Goal: Task Accomplishment & Management: Complete application form

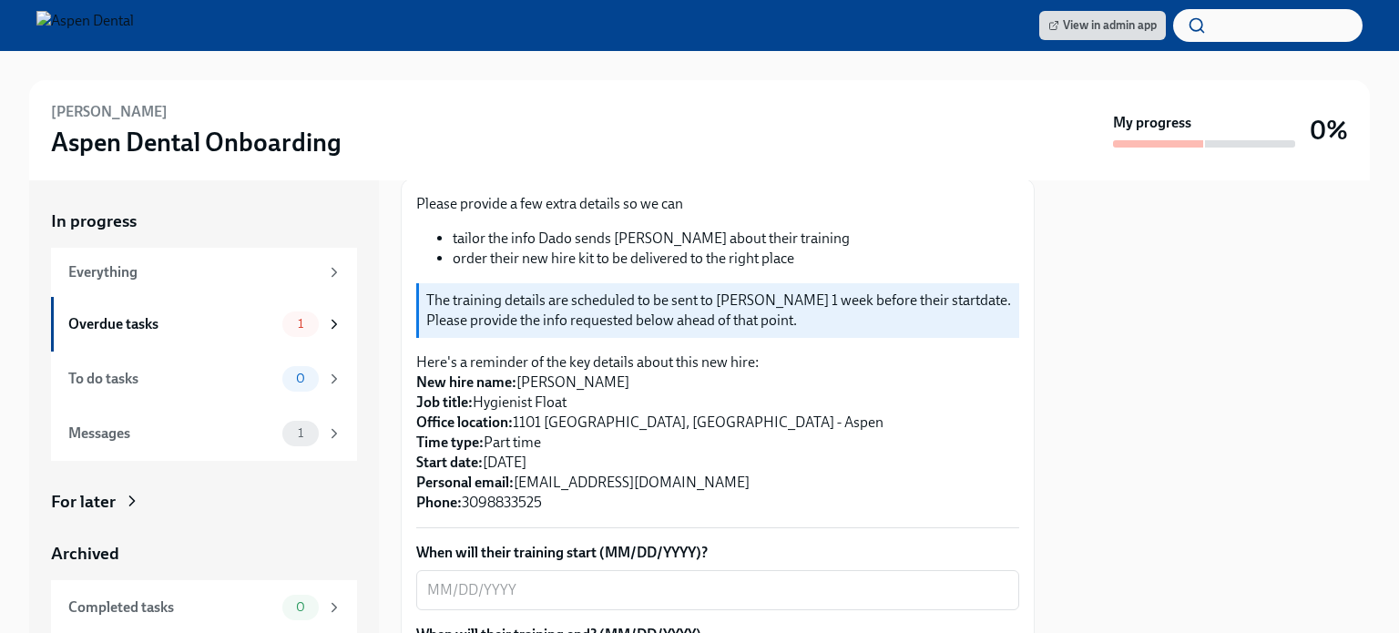
scroll to position [455, 0]
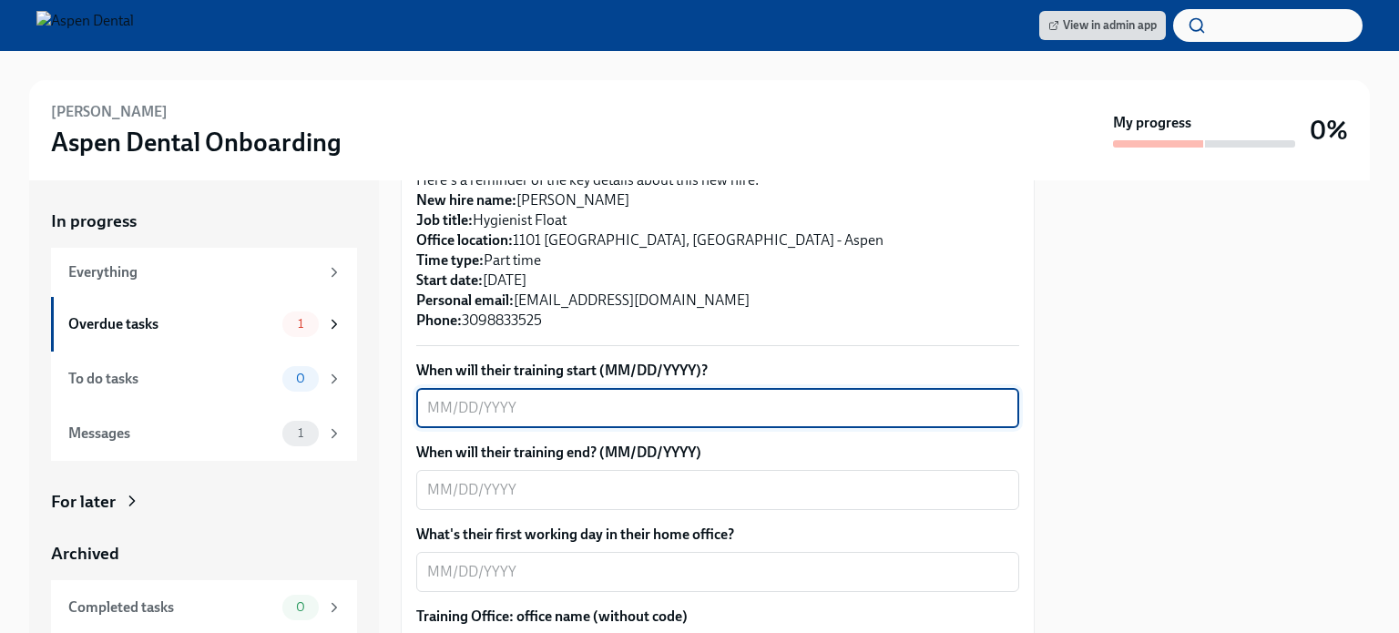
click at [497, 397] on textarea "When will their training start (MM/DD/YYYY)?" at bounding box center [717, 408] width 581 height 22
type textarea "[DATE]"
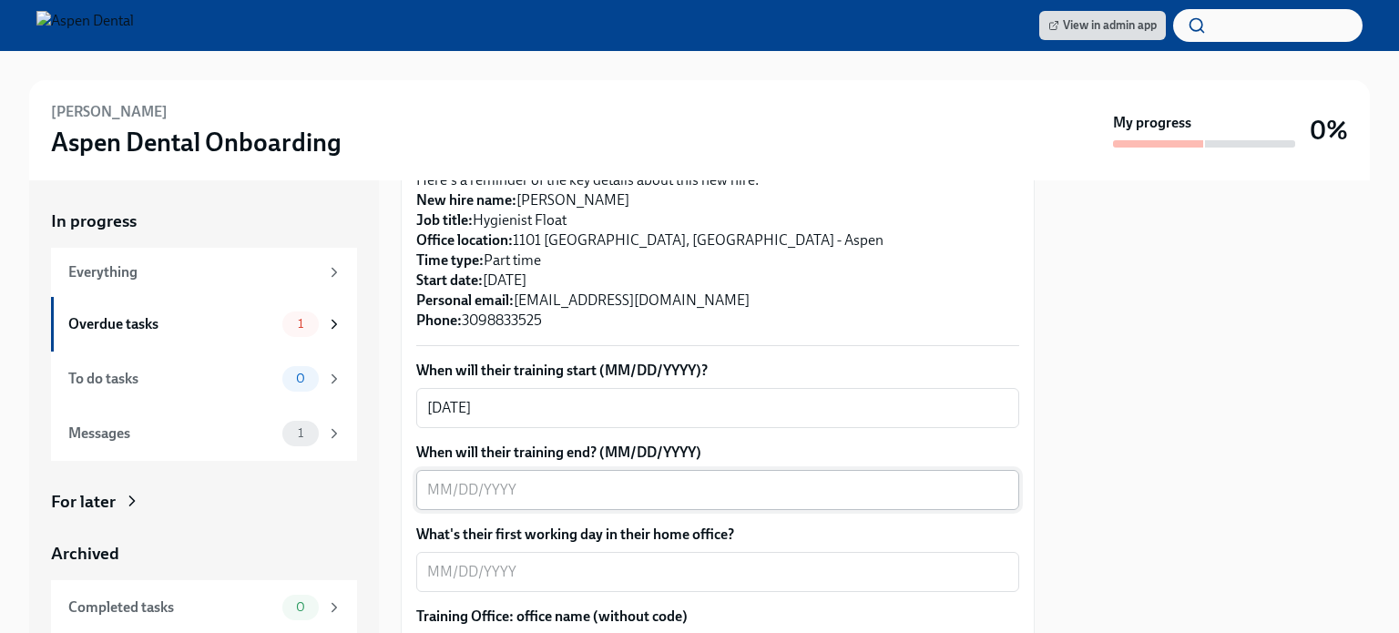
click at [571, 470] on div "x ​" at bounding box center [717, 490] width 603 height 40
click at [470, 479] on textarea "When will their training end? (MM/DD/YYYY)" at bounding box center [717, 490] width 581 height 22
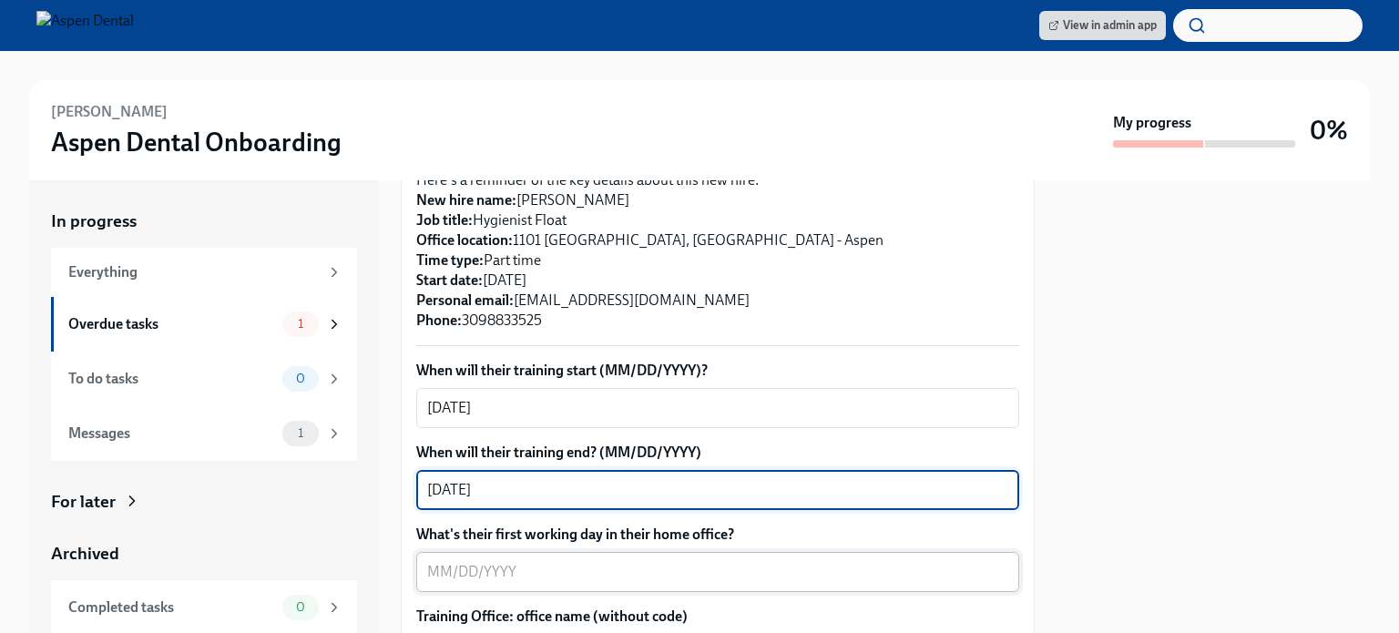
type textarea "[DATE]"
click at [629, 561] on textarea "What's their first working day in their home office?" at bounding box center [717, 572] width 581 height 22
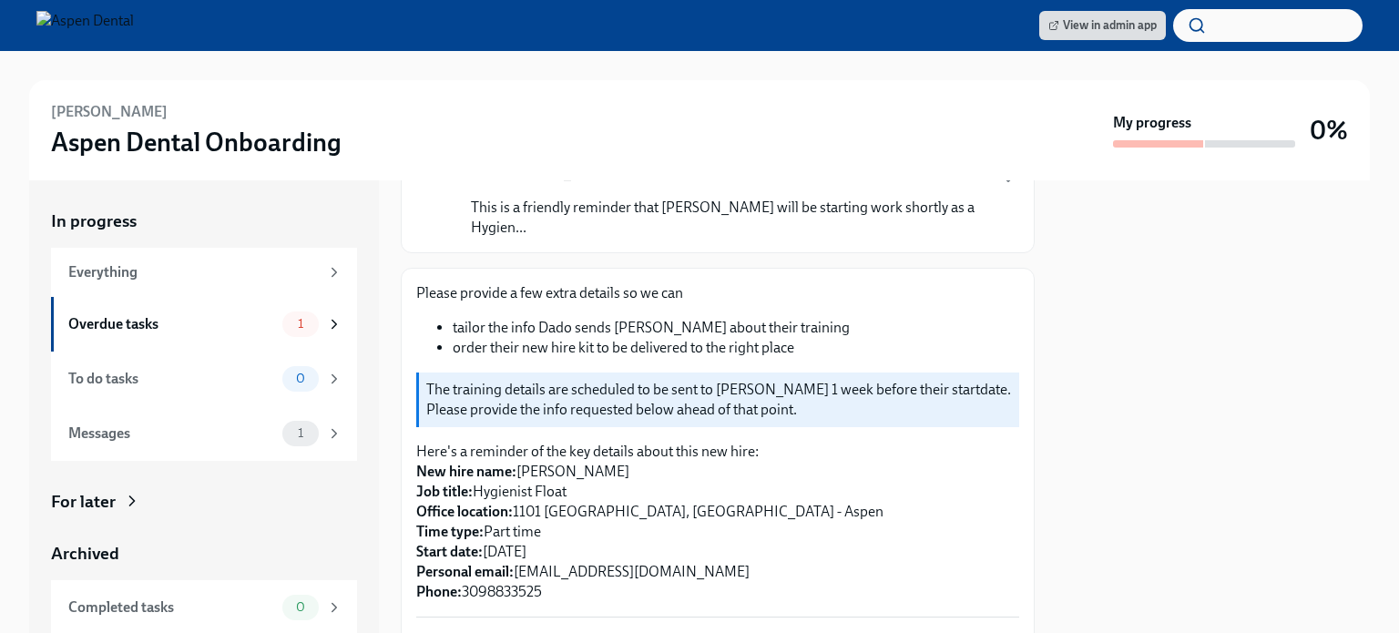
scroll to position [182, 0]
click at [804, 514] on p "Here's a reminder of the key details about this new hire: New hire name: [PERSO…" at bounding box center [717, 524] width 603 height 160
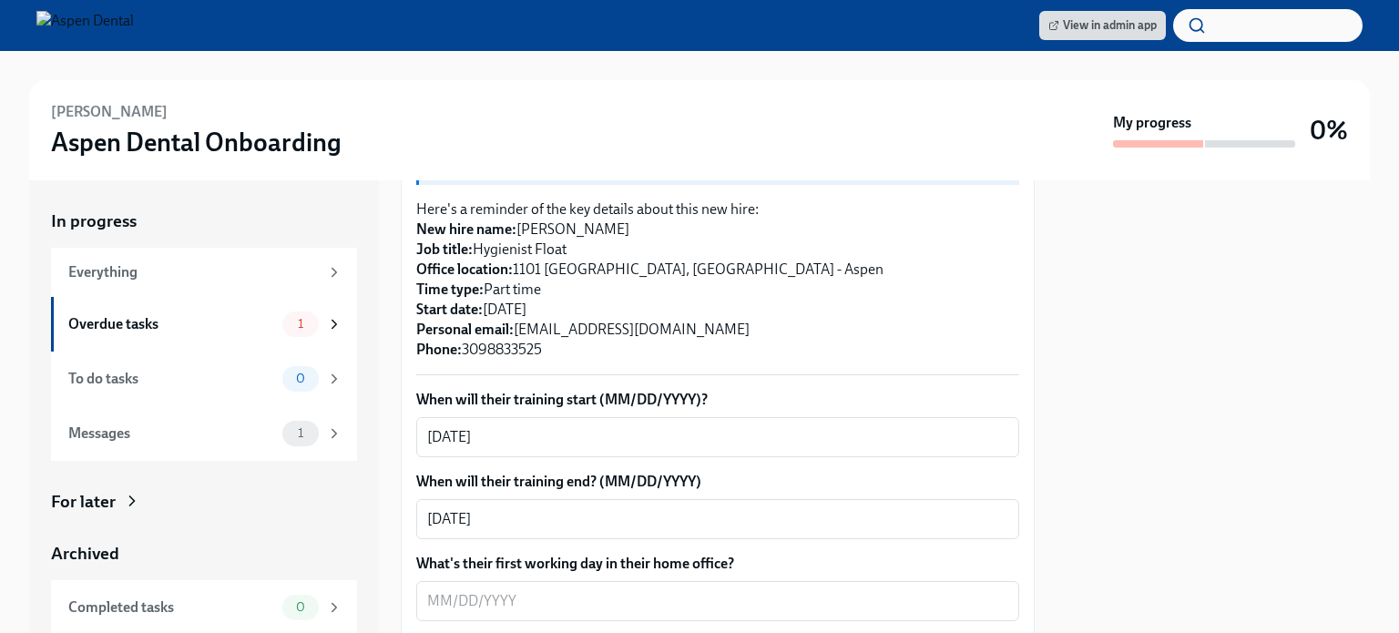
scroll to position [546, 0]
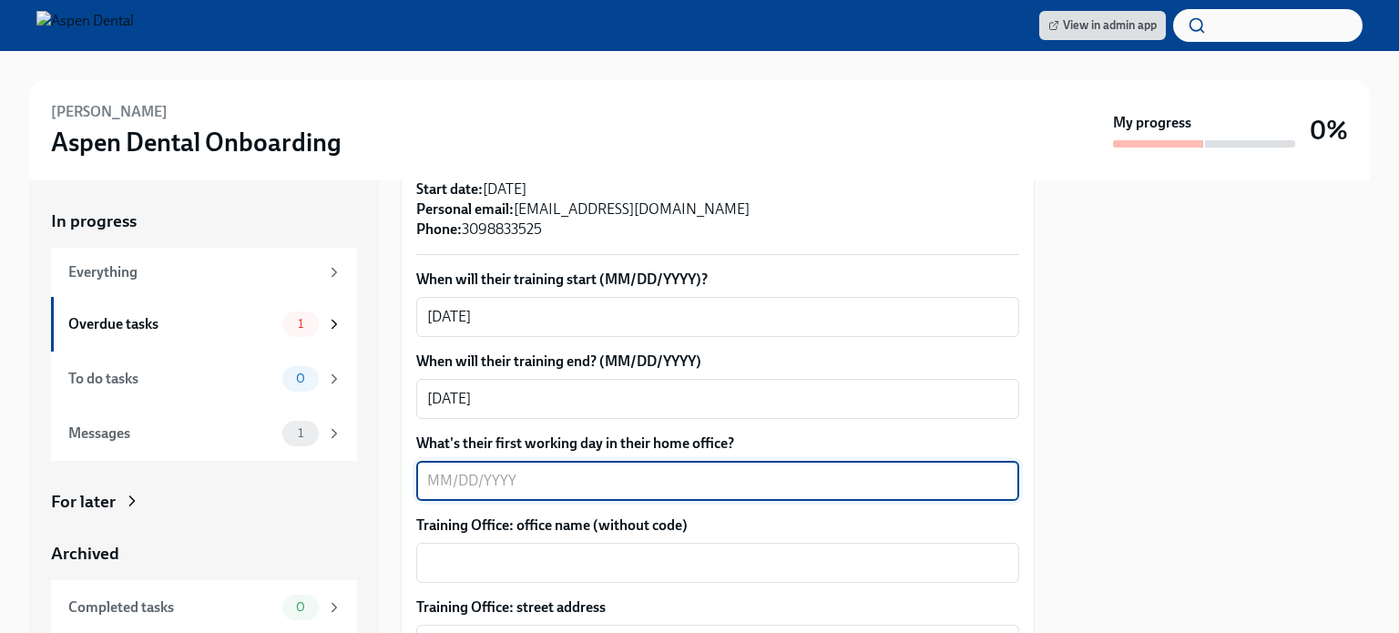
click at [463, 470] on textarea "What's their first working day in their home office?" at bounding box center [717, 481] width 581 height 22
type textarea "[DATE]"
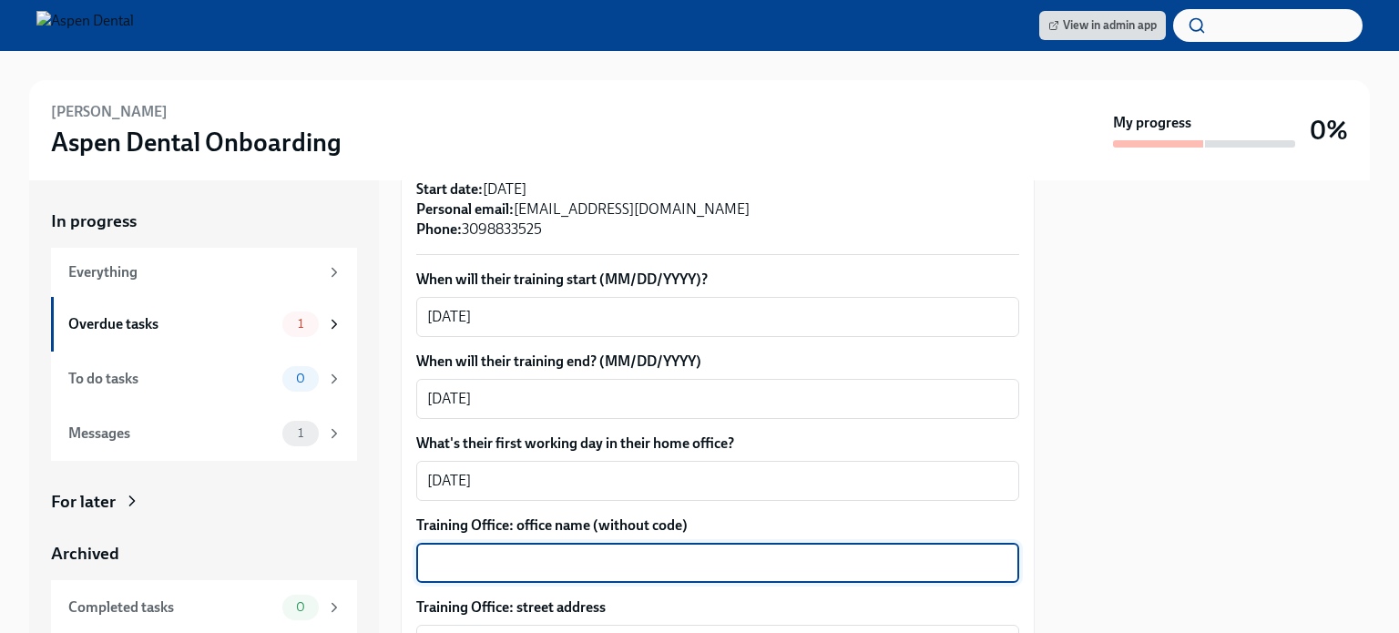
click at [495, 552] on textarea "Training Office: office name (without code)" at bounding box center [717, 563] width 581 height 22
type textarea "[GEOGRAPHIC_DATA], [US_STATE]"
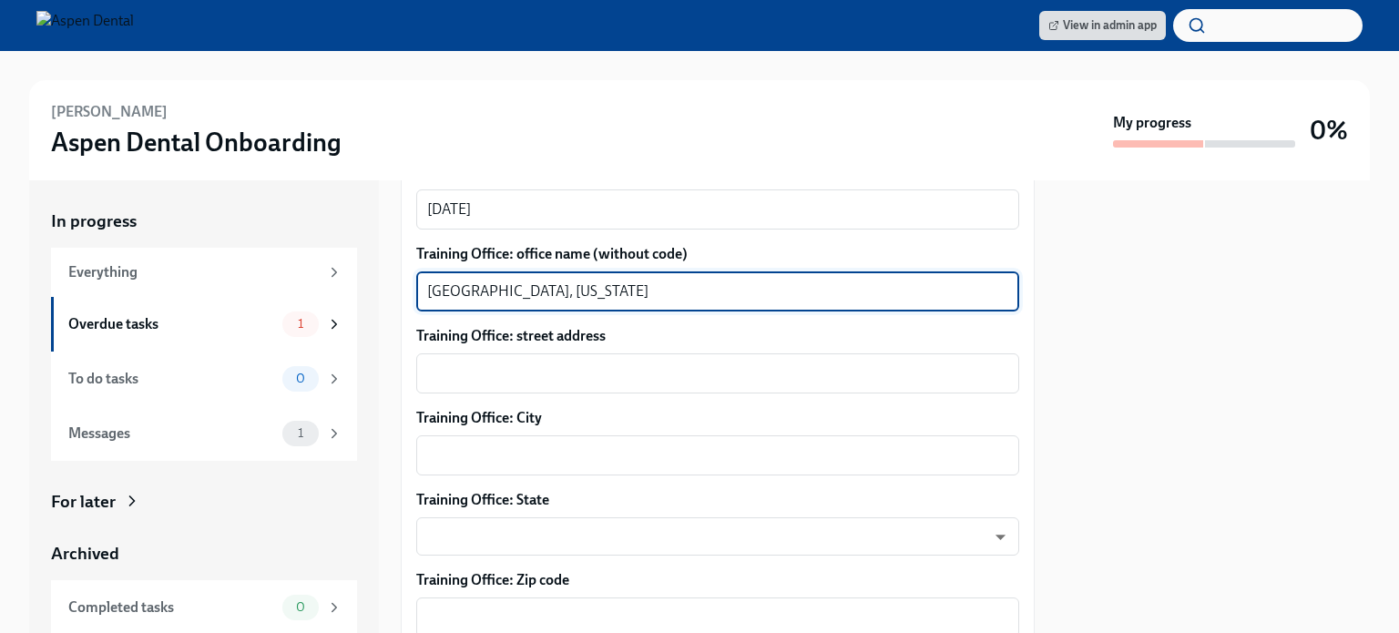
scroll to position [820, 0]
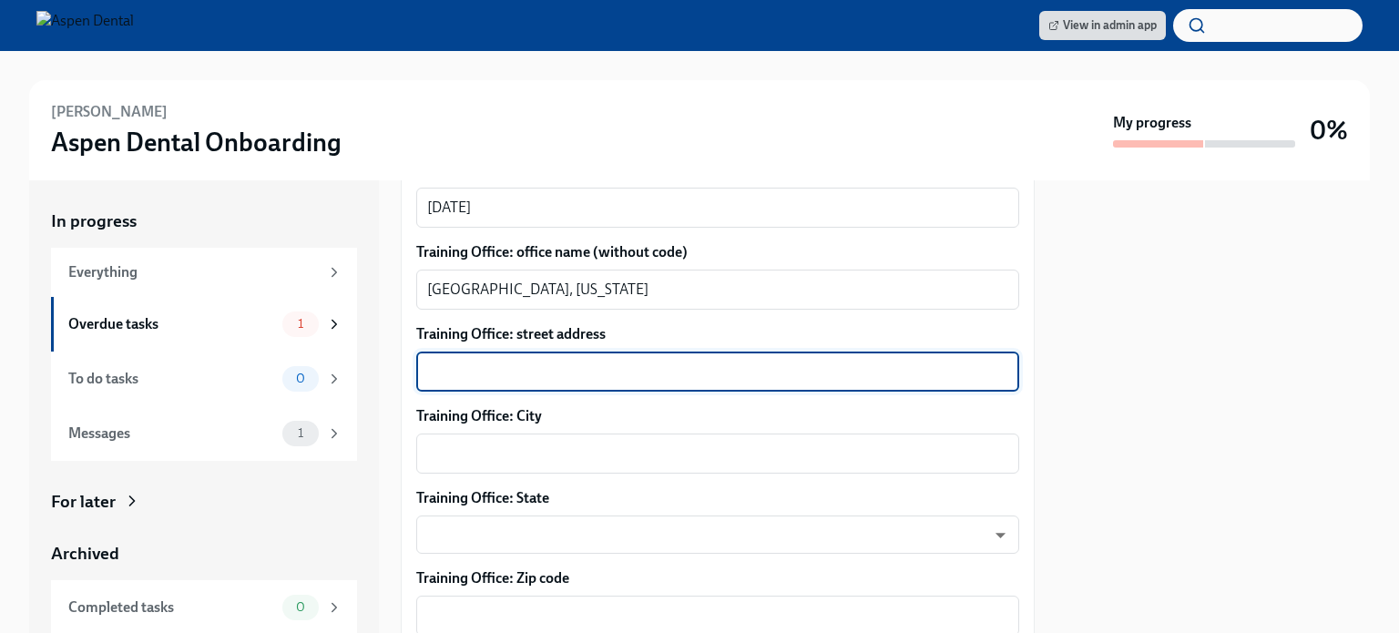
paste textarea "[STREET_ADDRESS][PERSON_NAME],"
click at [608, 361] on textarea "[STREET_ADDRESS][PERSON_NAME]," at bounding box center [717, 372] width 581 height 22
type textarea "[STREET_ADDRESS][PERSON_NAME]."
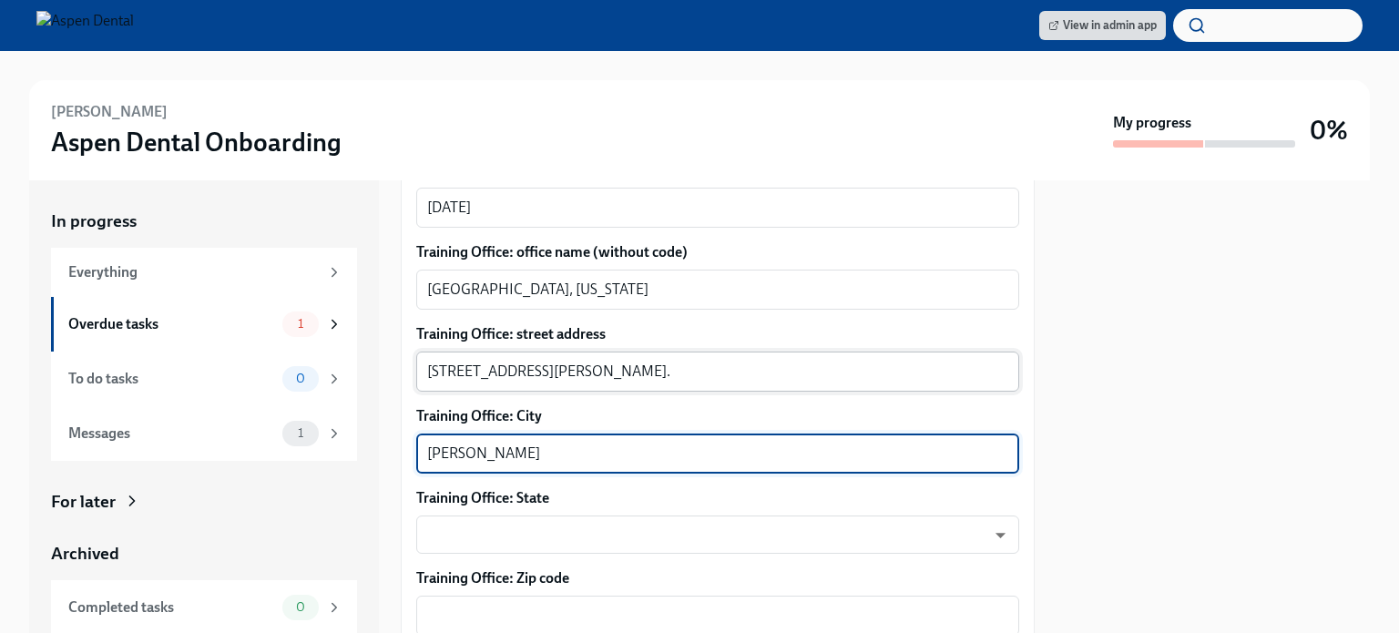
type textarea "[PERSON_NAME]"
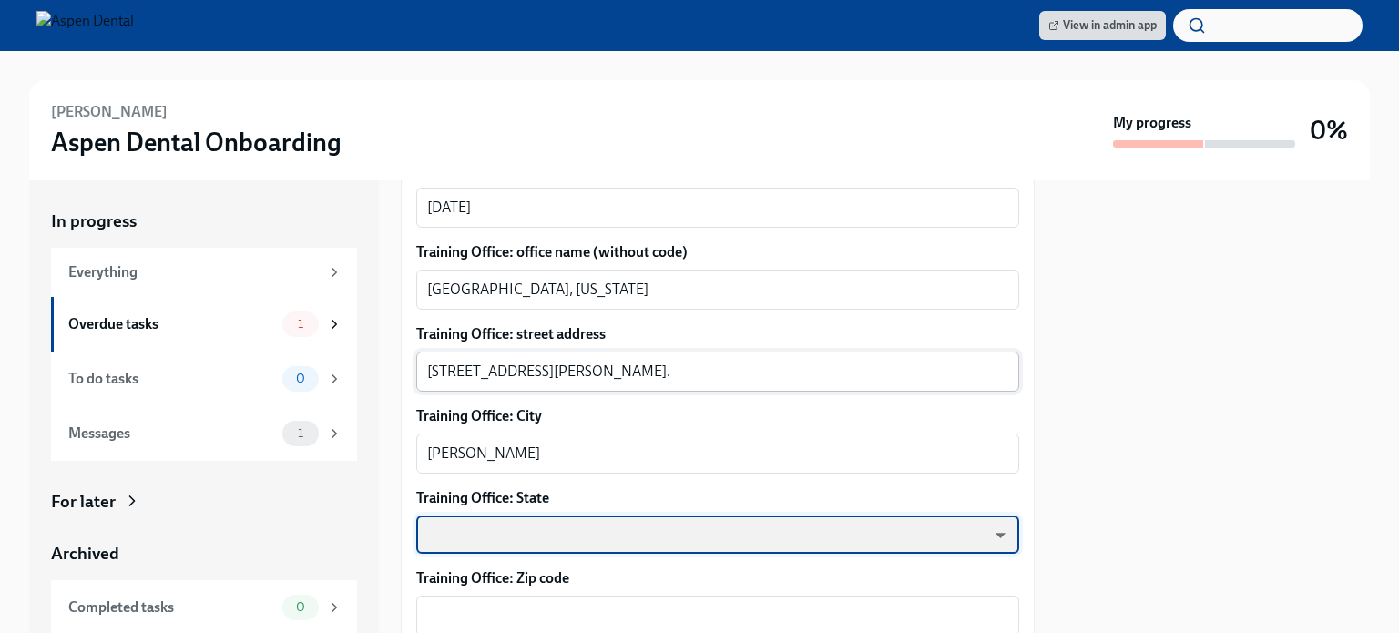
scroll to position [911, 0]
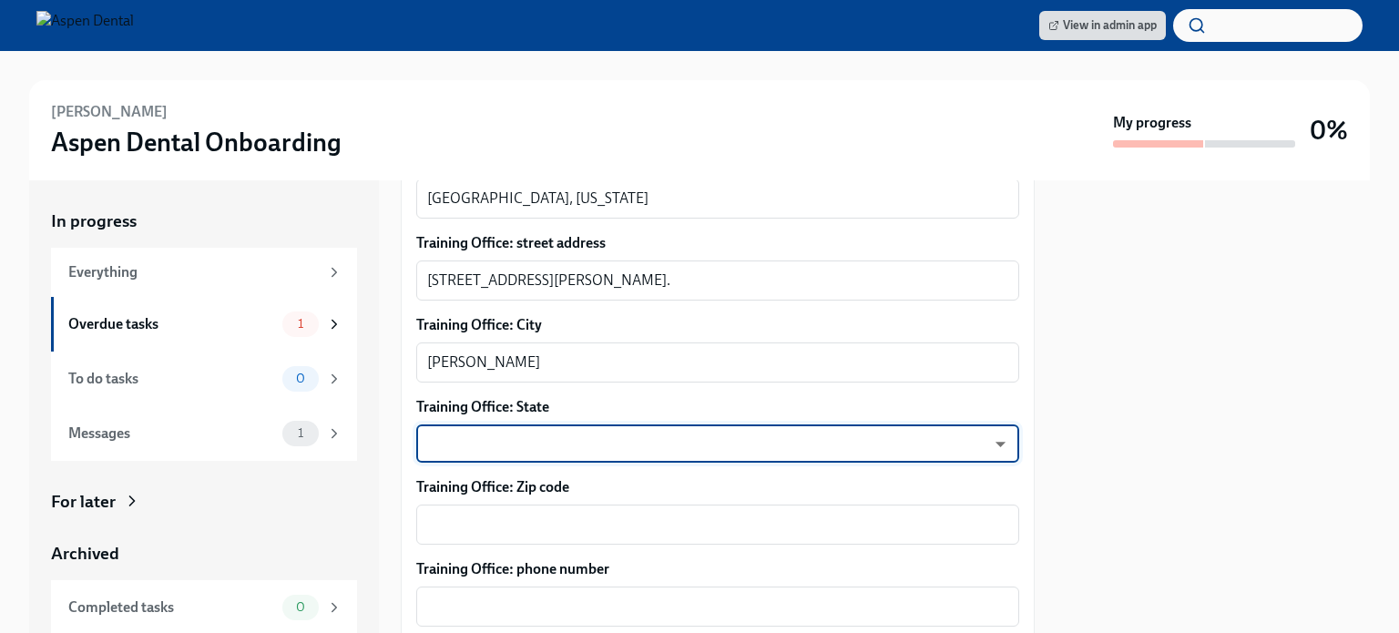
click at [539, 415] on body "View in admin app [PERSON_NAME] Aspen Dental Onboarding My progress 0% In progr…" at bounding box center [699, 316] width 1399 height 633
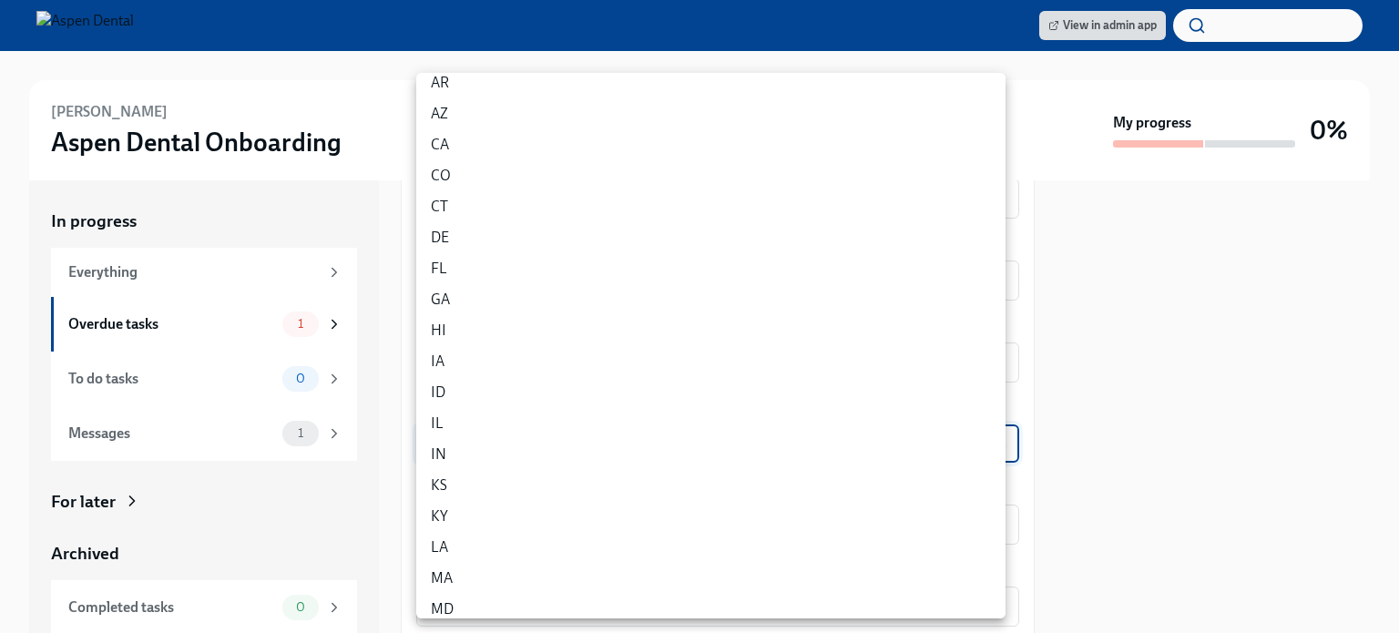
scroll to position [182, 0]
click at [462, 258] on li "IA" at bounding box center [710, 254] width 589 height 31
type input "2rIFmV7Fr"
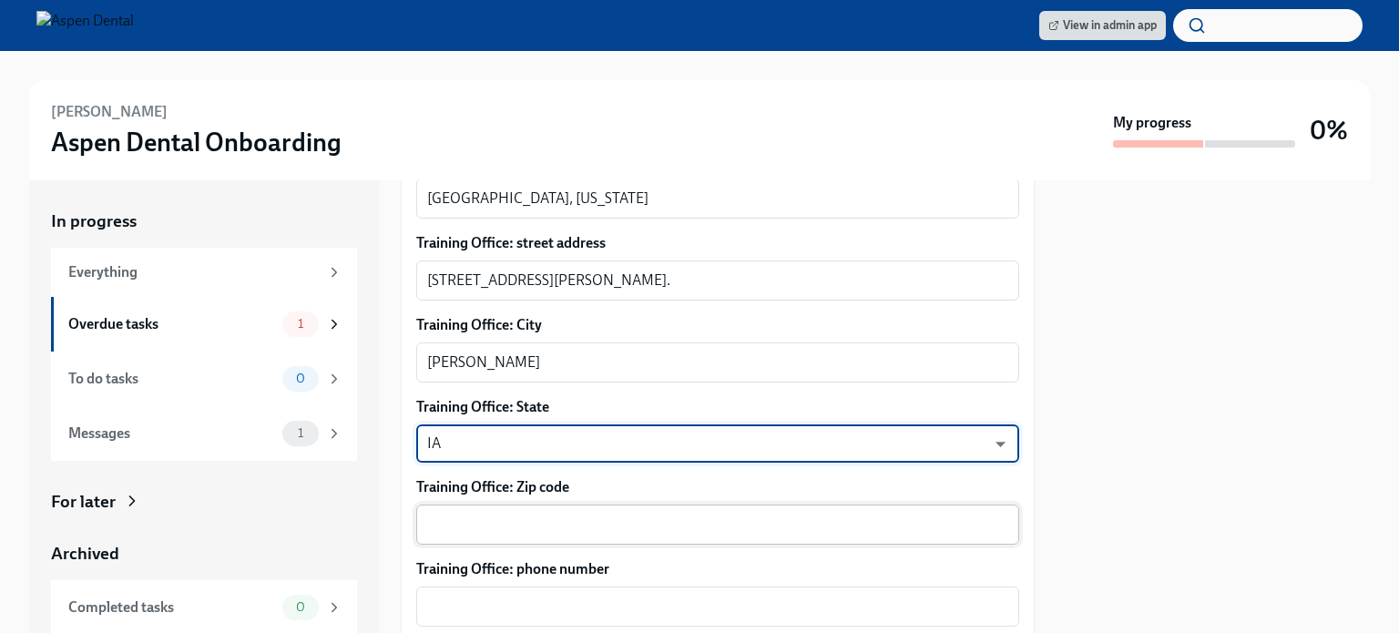
click at [484, 514] on textarea "Training Office: Zip code" at bounding box center [717, 525] width 581 height 22
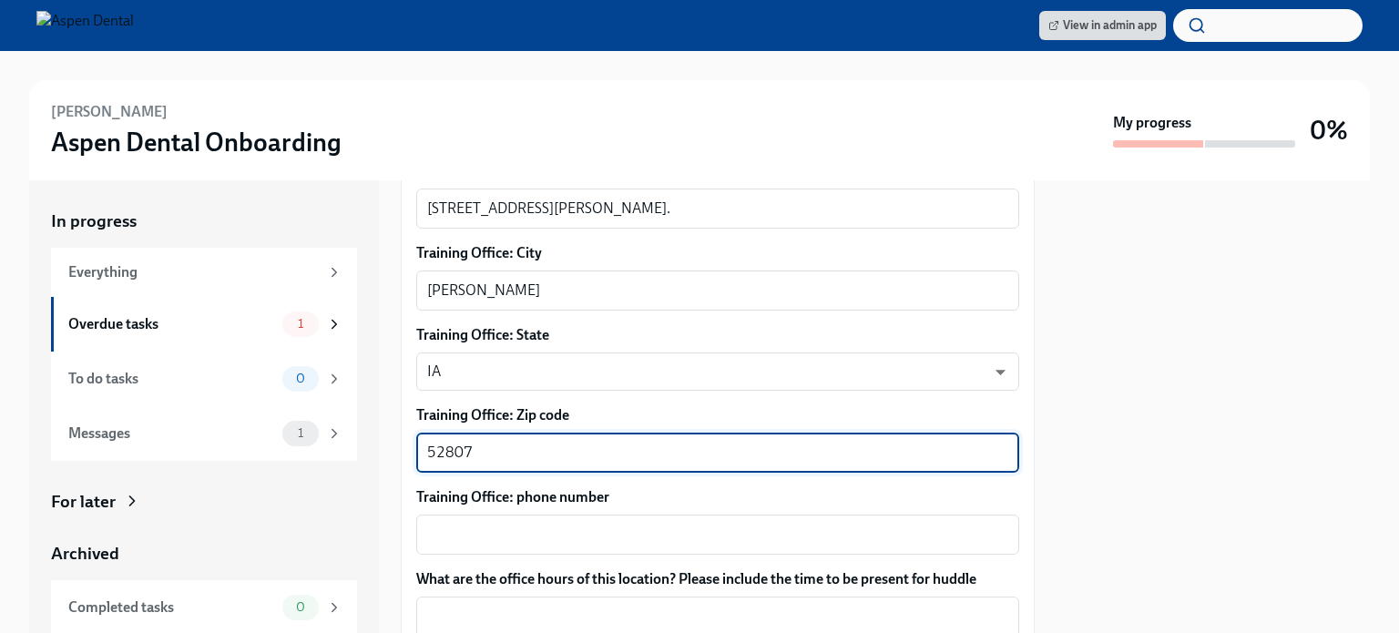
scroll to position [1002, 0]
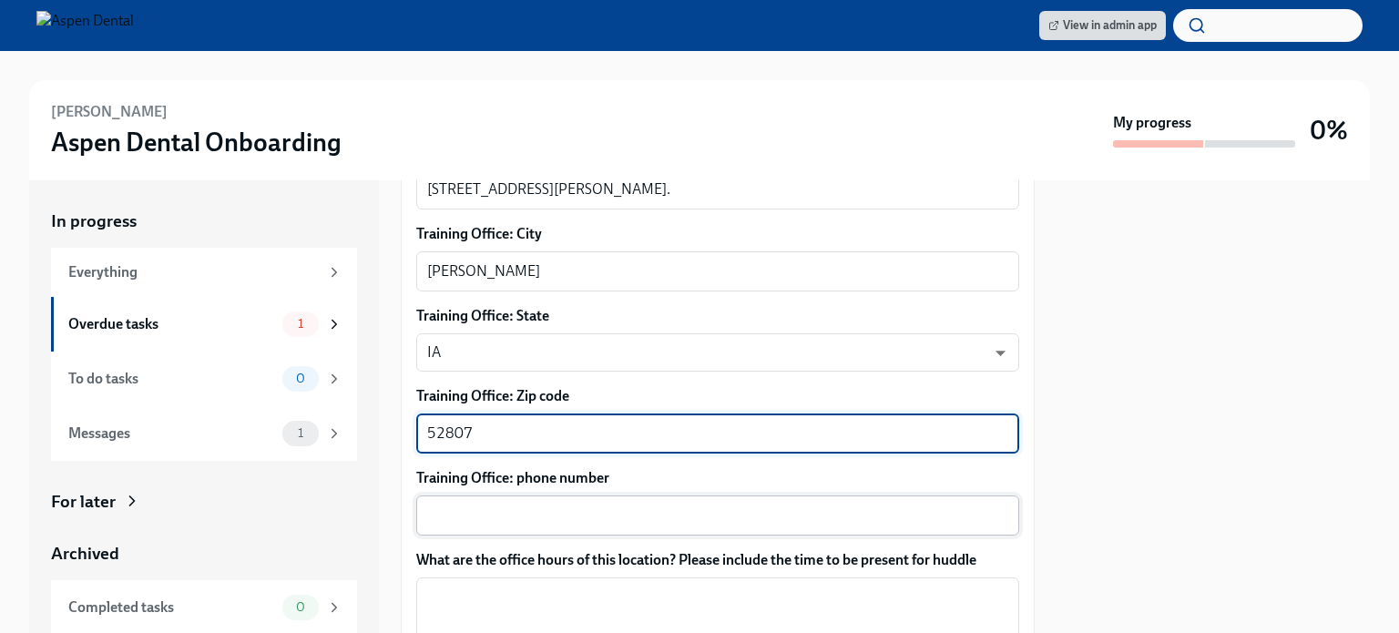
type textarea "52807"
drag, startPoint x: 576, startPoint y: 484, endPoint x: 674, endPoint y: 294, distance: 214.2
click at [577, 495] on div "x ​" at bounding box center [717, 515] width 603 height 40
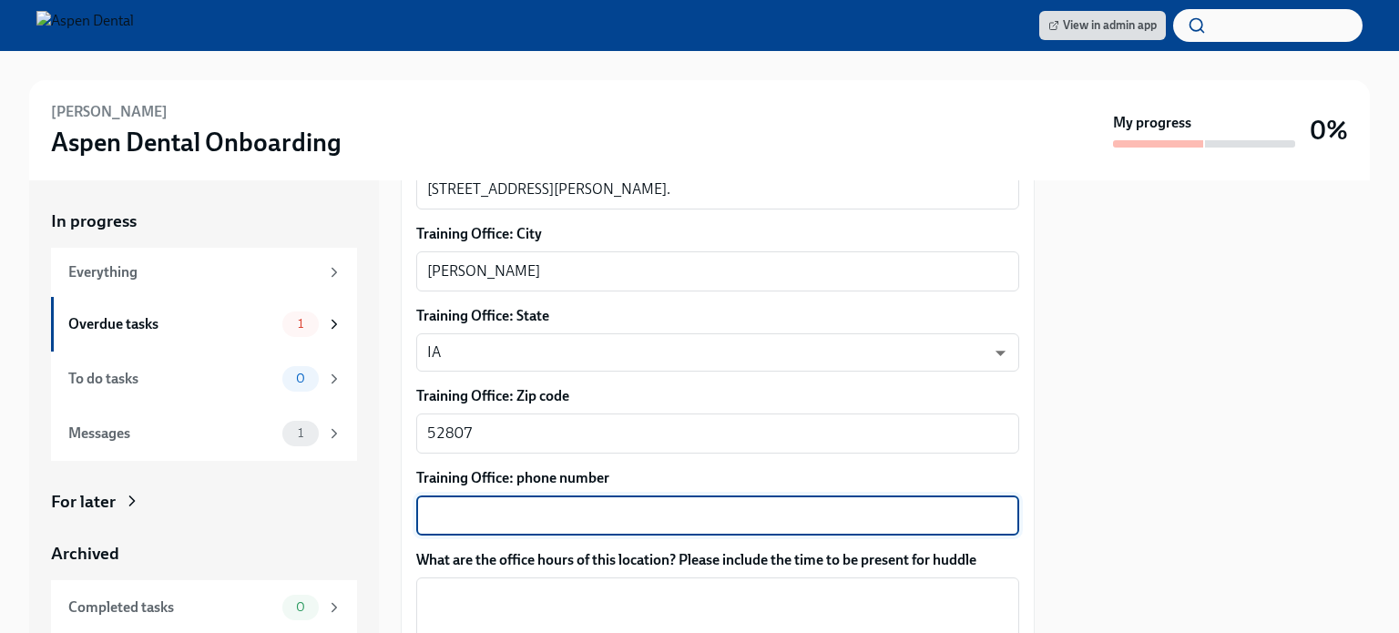
paste textarea "[PHONE_NUMBER]"
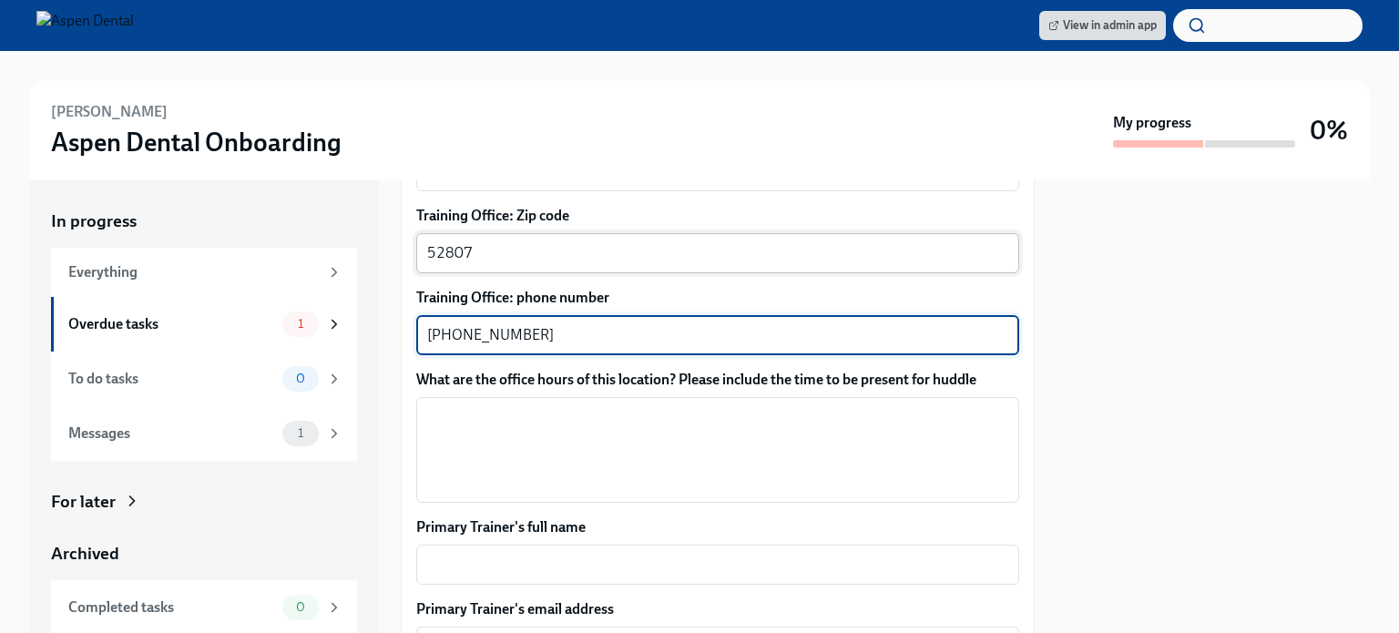
scroll to position [1184, 0]
type textarea "[PHONE_NUMBER]"
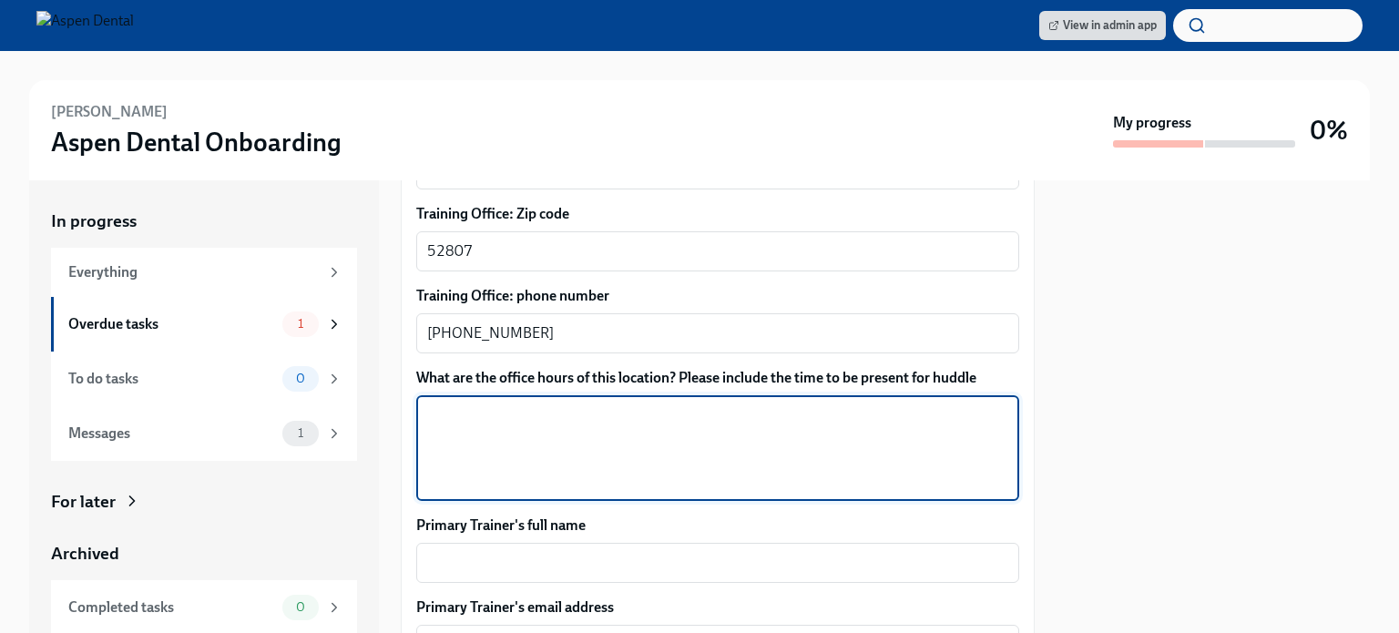
click at [539, 410] on textarea "What are the office hours of this location? Please include the time to be prese…" at bounding box center [717, 447] width 581 height 87
type textarea "*"
click at [515, 552] on textarea "Primary Trainer's full name" at bounding box center [717, 563] width 581 height 22
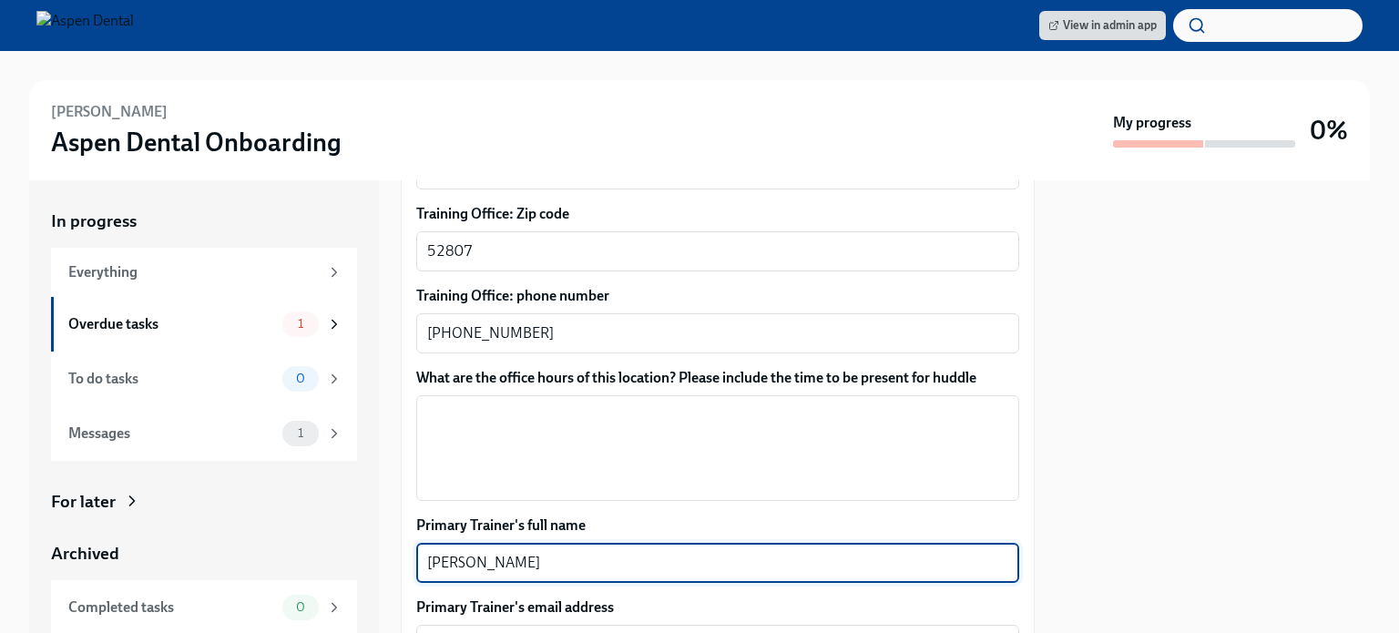
type textarea "[PERSON_NAME]"
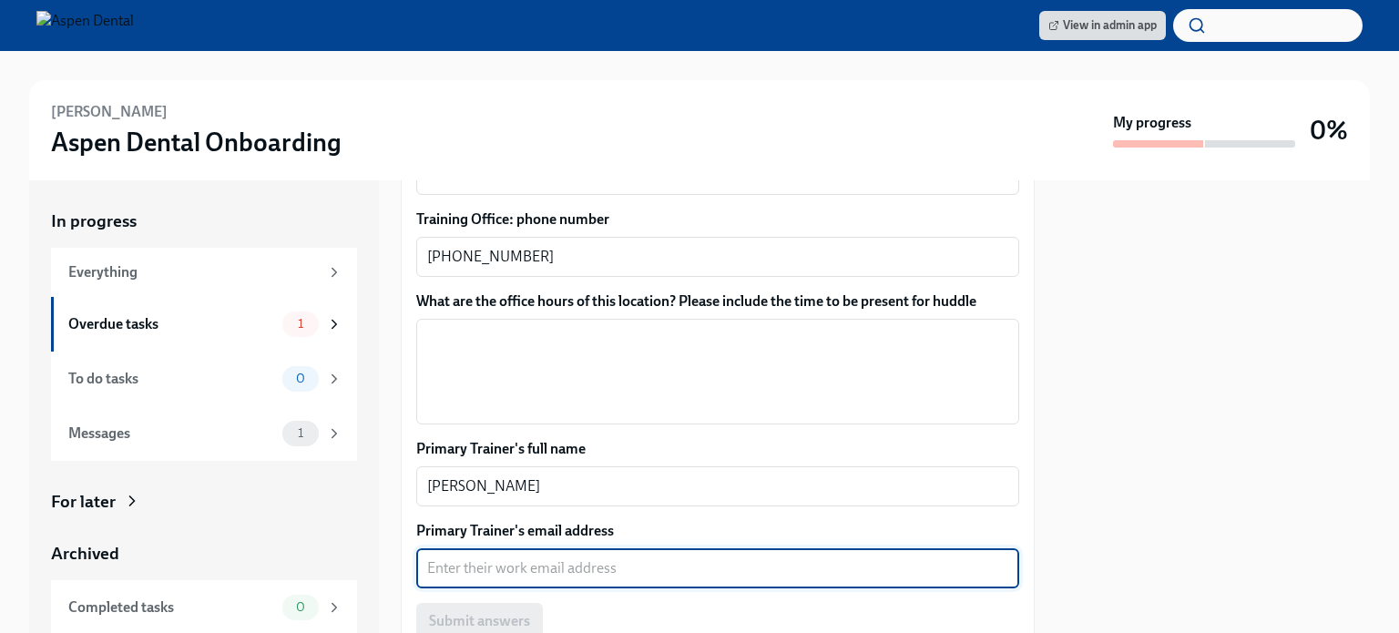
scroll to position [1410, 0]
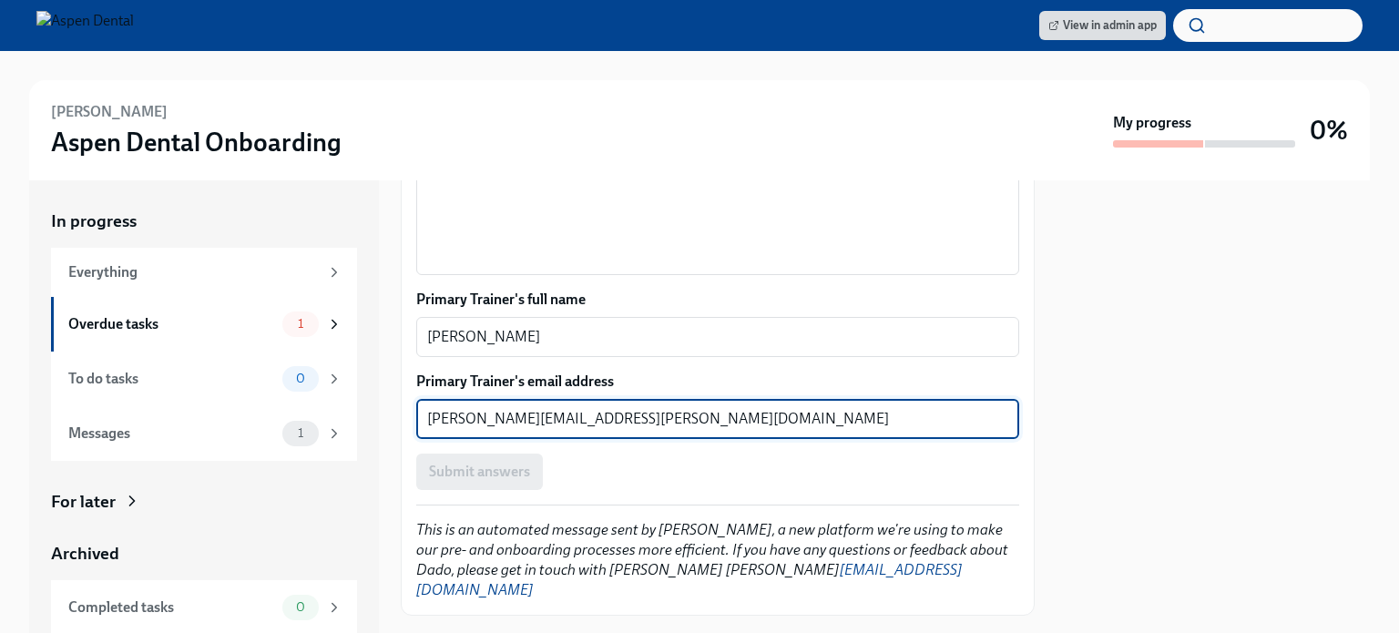
type textarea "[PERSON_NAME][EMAIL_ADDRESS][PERSON_NAME][DOMAIN_NAME]"
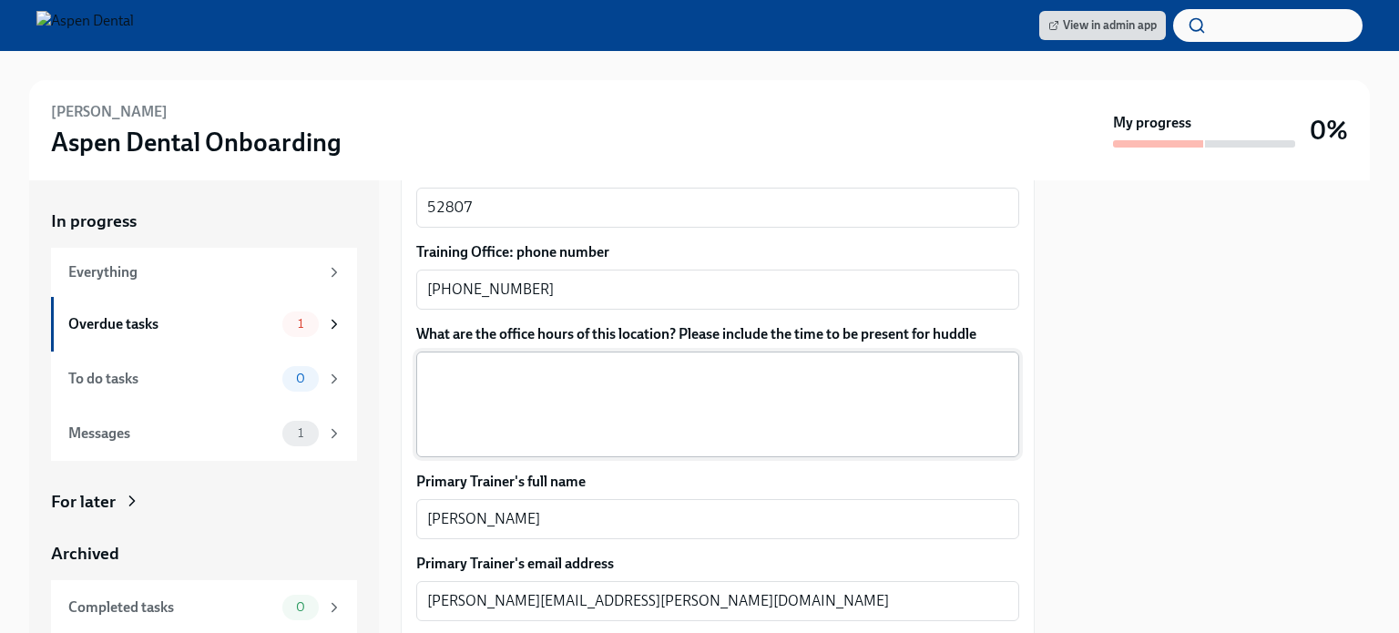
scroll to position [1228, 0]
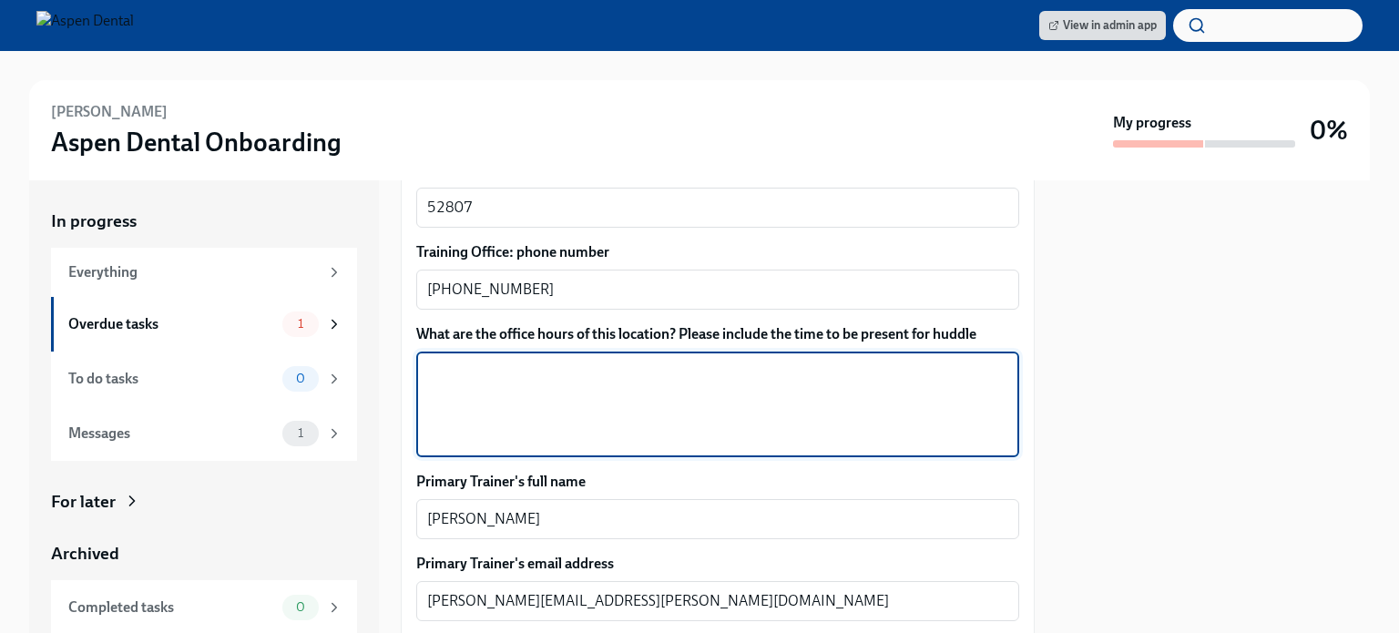
click at [528, 376] on textarea "What are the office hours of this location? Please include the time to be prese…" at bounding box center [717, 404] width 581 height 87
click at [541, 369] on textarea "What are the office hours of this location? Please include the time to be prese…" at bounding box center [717, 404] width 581 height 87
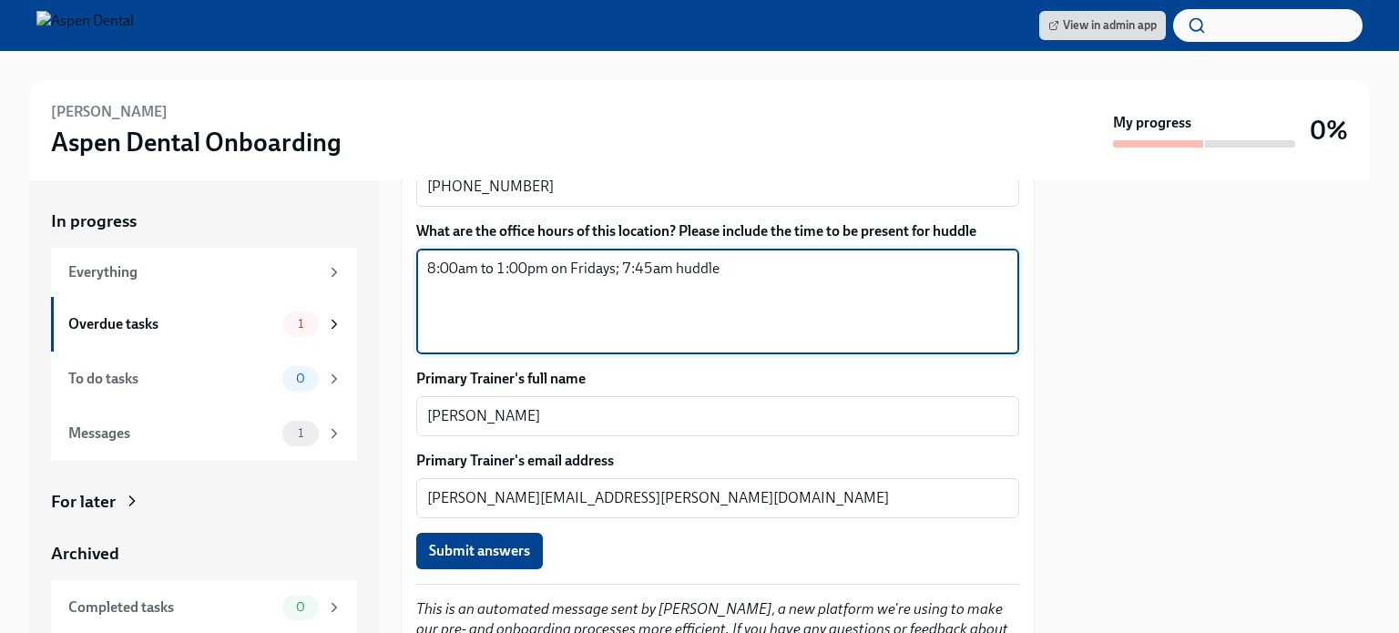
scroll to position [1410, 0]
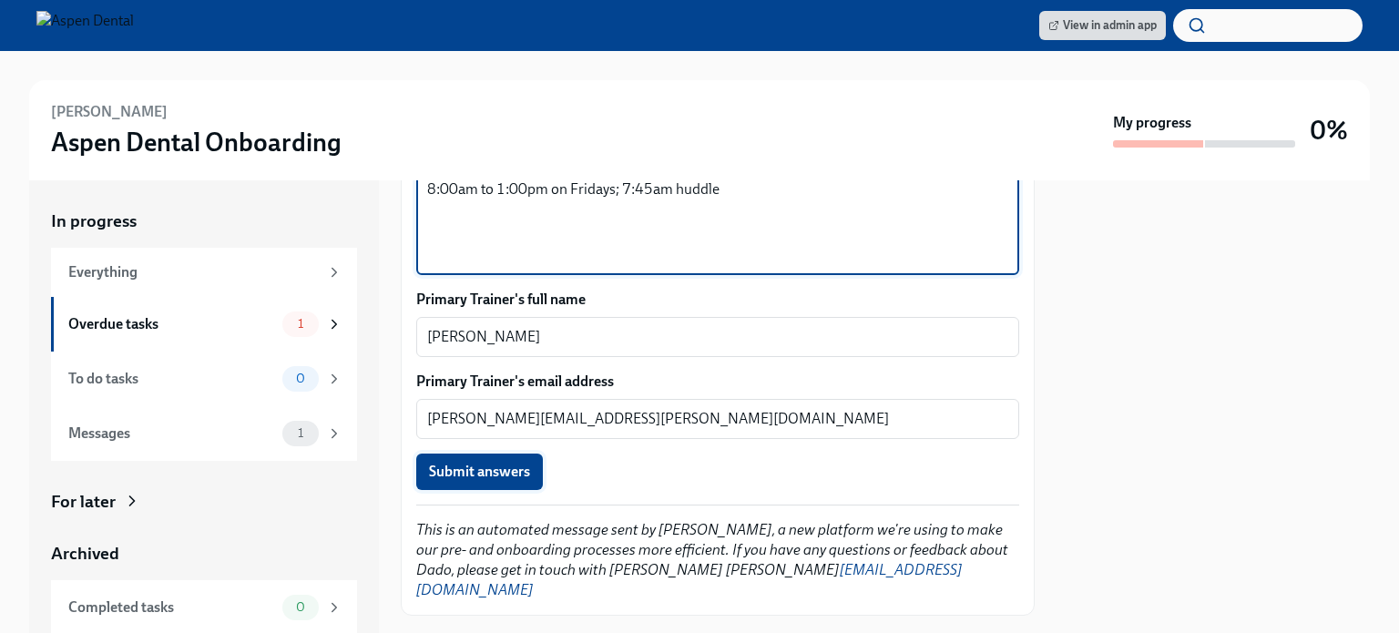
type textarea "8:00am to 1:00pm on Fridays; 7:45am huddle"
click at [499, 463] on span "Submit answers" at bounding box center [479, 472] width 101 height 18
